Goal: Task Accomplishment & Management: Manage account settings

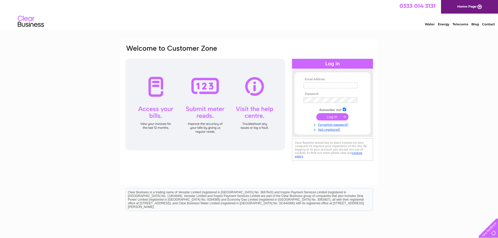
type input "birchenlealeach@hotmail.com"
click at [327, 117] on input "submit" at bounding box center [332, 116] width 32 height 7
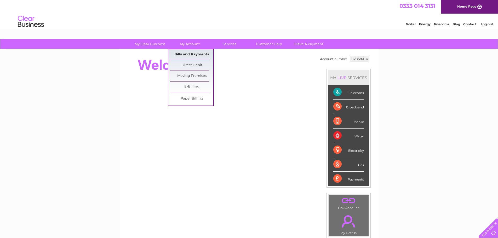
click at [196, 53] on link "Bills and Payments" at bounding box center [191, 54] width 43 height 10
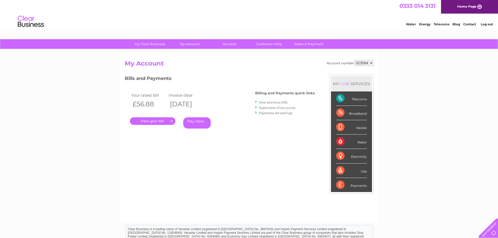
click at [163, 121] on link "." at bounding box center [152, 121] width 45 height 8
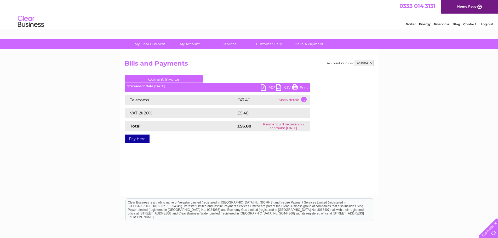
click at [267, 86] on link "PDF" at bounding box center [269, 88] width 16 height 8
click at [486, 24] on link "Log out" at bounding box center [487, 24] width 12 height 4
